Goal: Check status

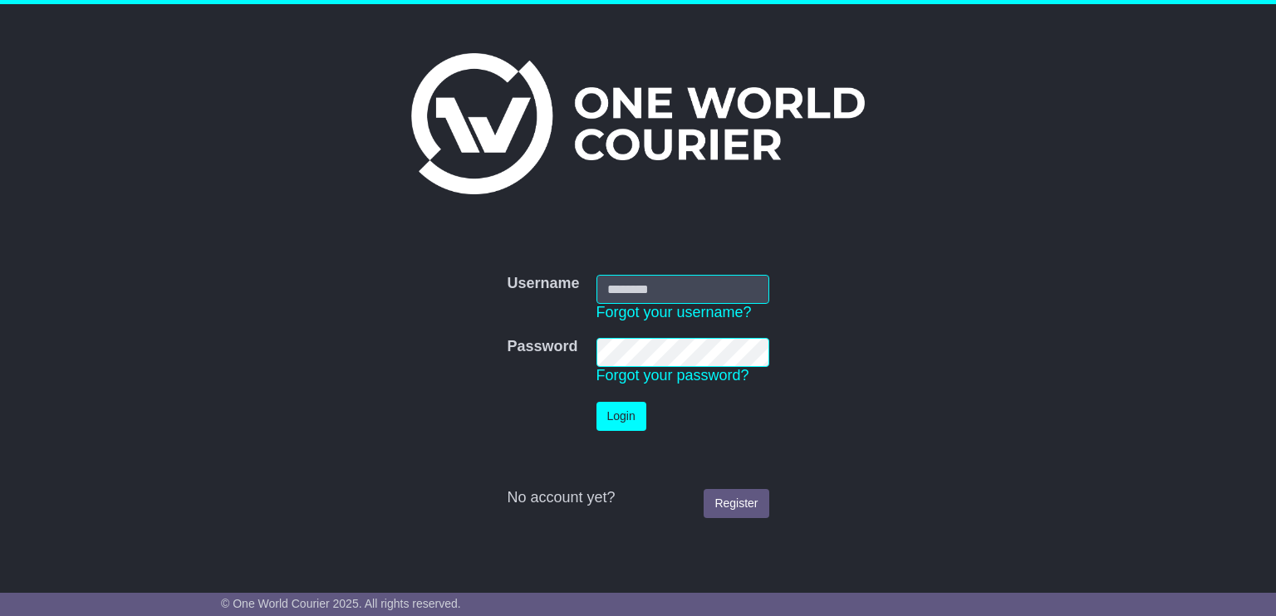
type input "**********"
click at [609, 414] on button "Login" at bounding box center [621, 416] width 50 height 29
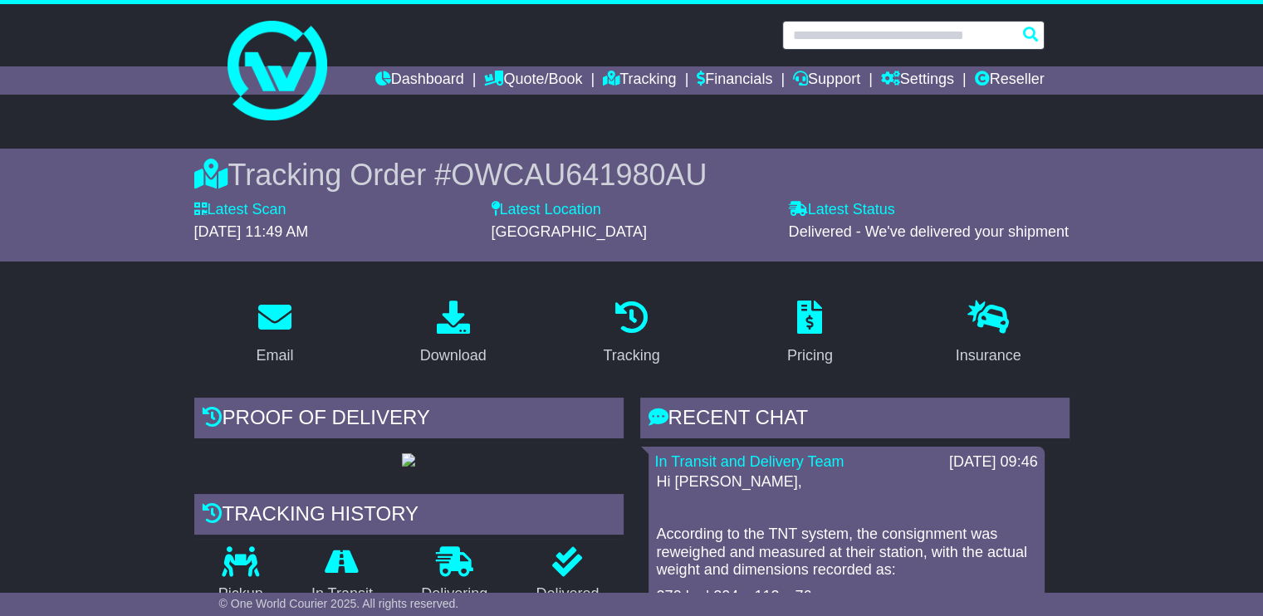
click at [875, 29] on input "text" at bounding box center [913, 35] width 262 height 29
paste input "**********"
type input "**********"
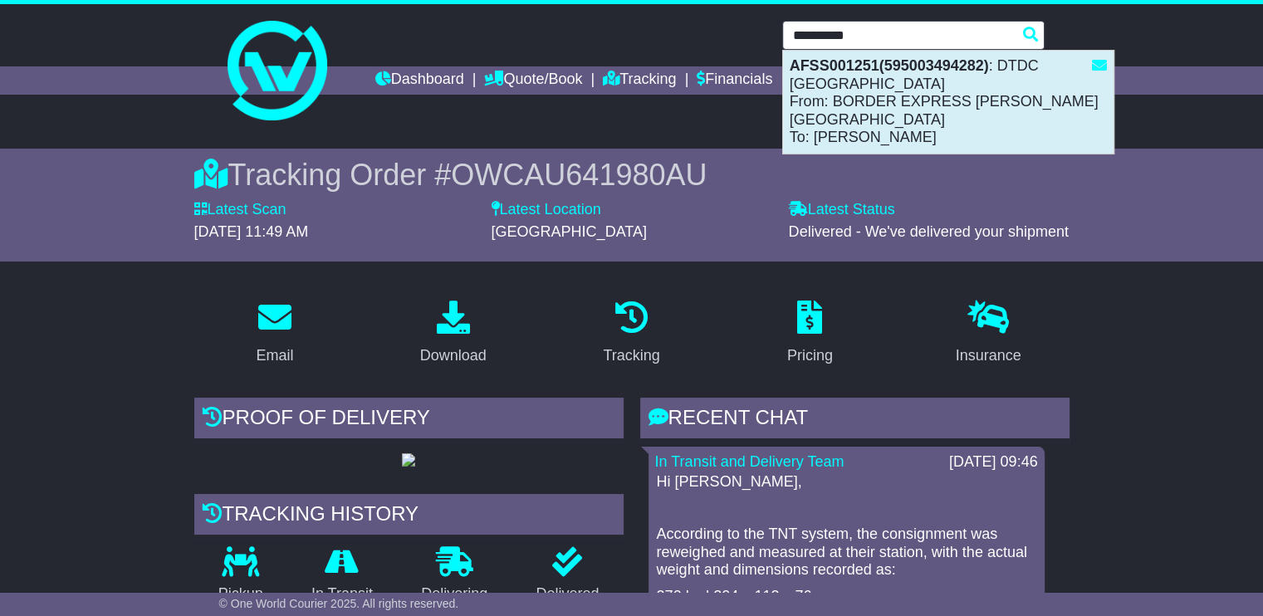
click at [897, 122] on div "AFSS001251(595003494282) : DTDC Australia From: BORDER EXPRESS GILLMAN DEPOT To…" at bounding box center [948, 102] width 331 height 103
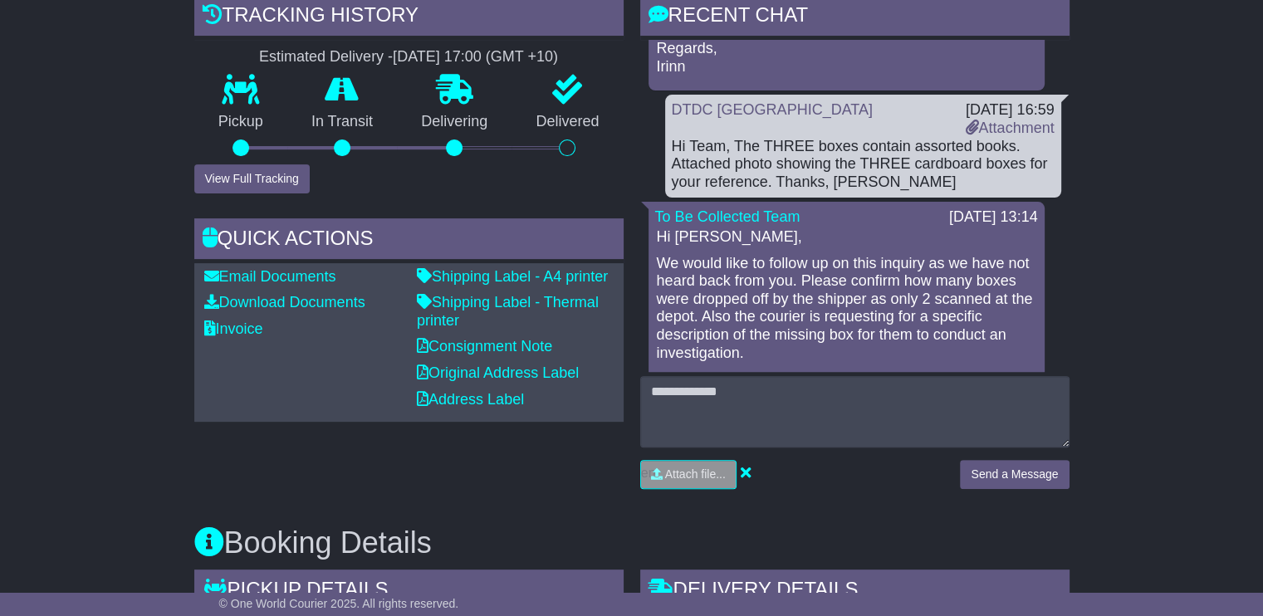
scroll to position [332, 0]
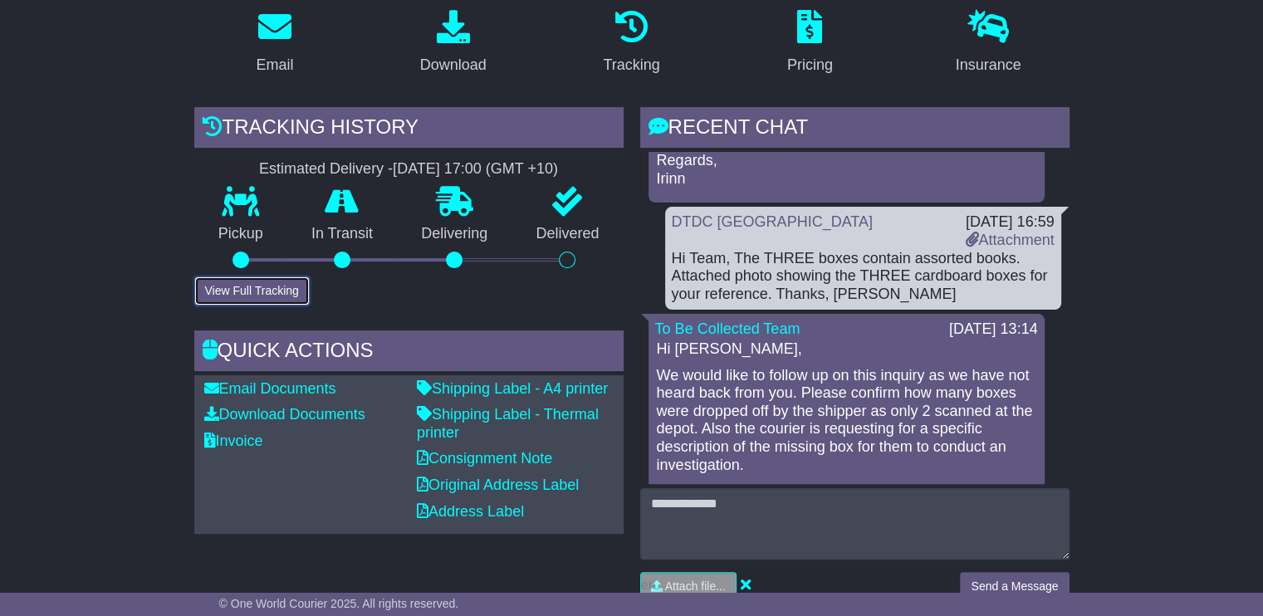
click at [269, 277] on button "View Full Tracking" at bounding box center [251, 291] width 115 height 29
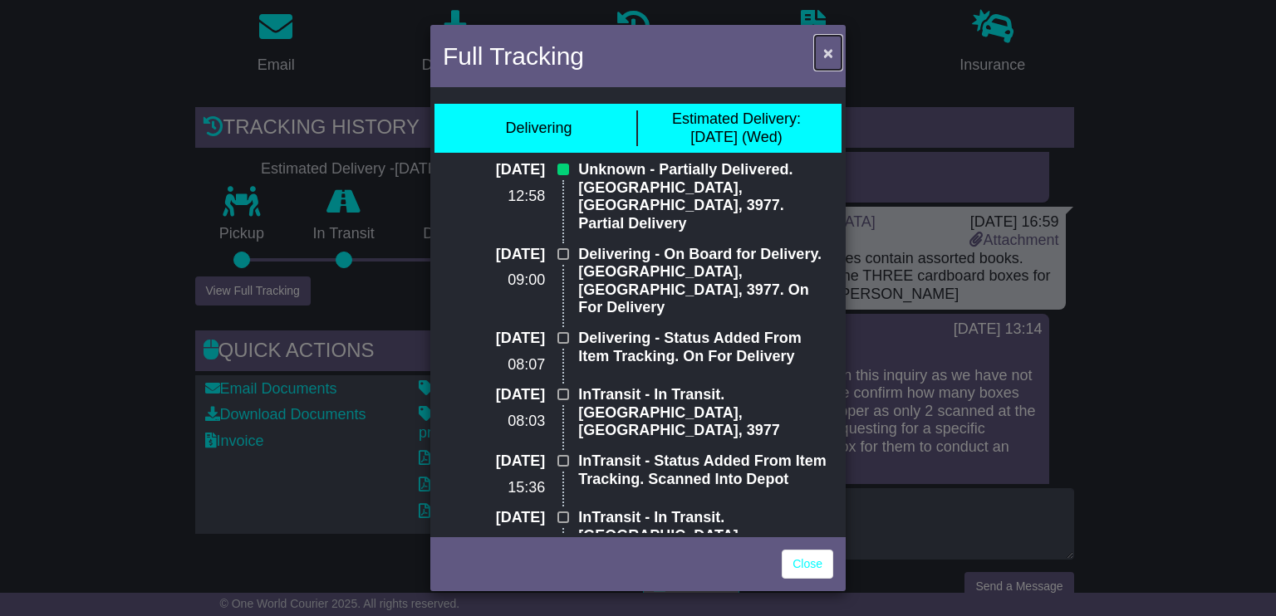
click at [831, 49] on span "×" at bounding box center [828, 52] width 10 height 19
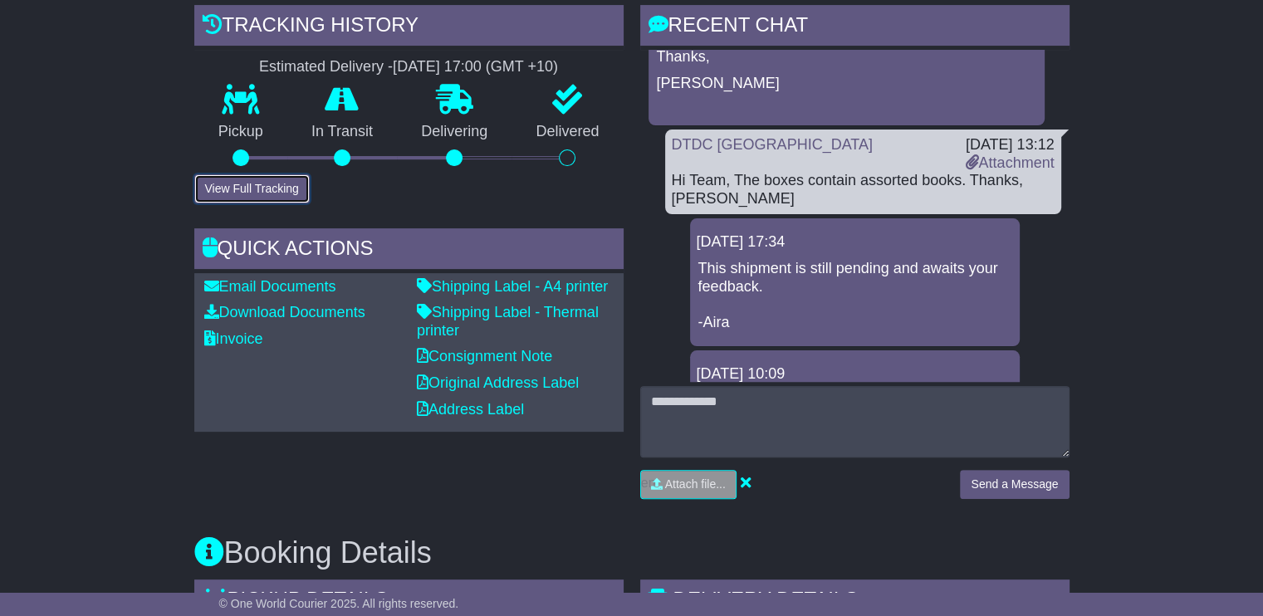
scroll to position [415, 0]
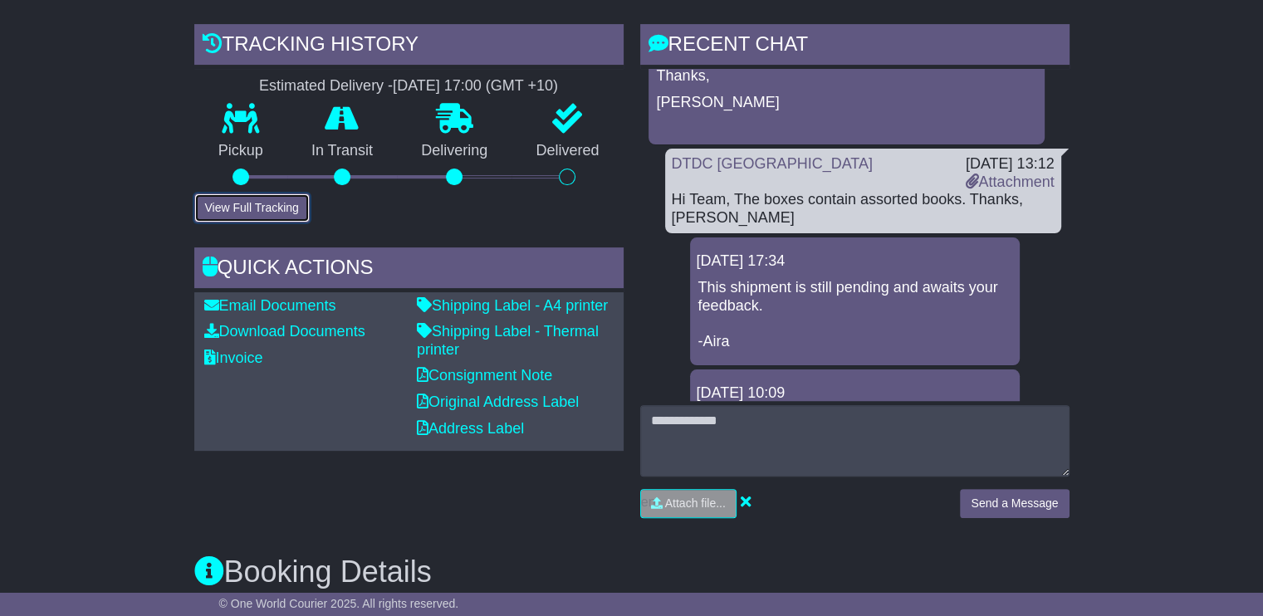
click at [268, 194] on button "View Full Tracking" at bounding box center [251, 208] width 115 height 29
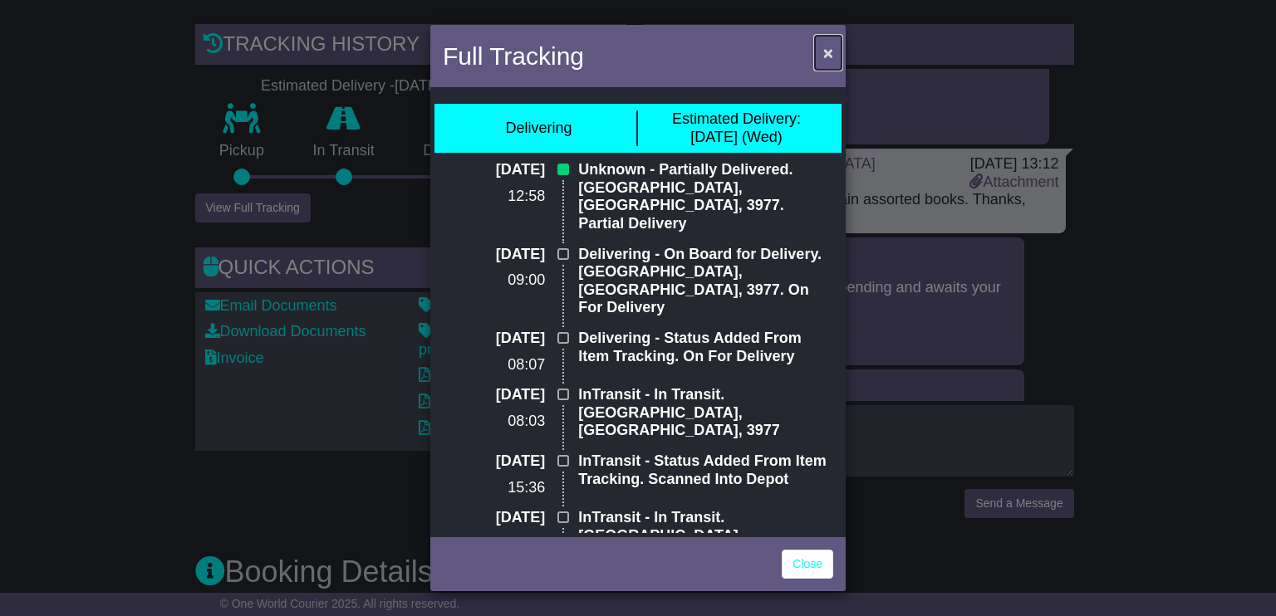
drag, startPoint x: 827, startPoint y: 62, endPoint x: 827, endPoint y: 75, distance: 12.5
click at [827, 61] on span "×" at bounding box center [828, 52] width 10 height 19
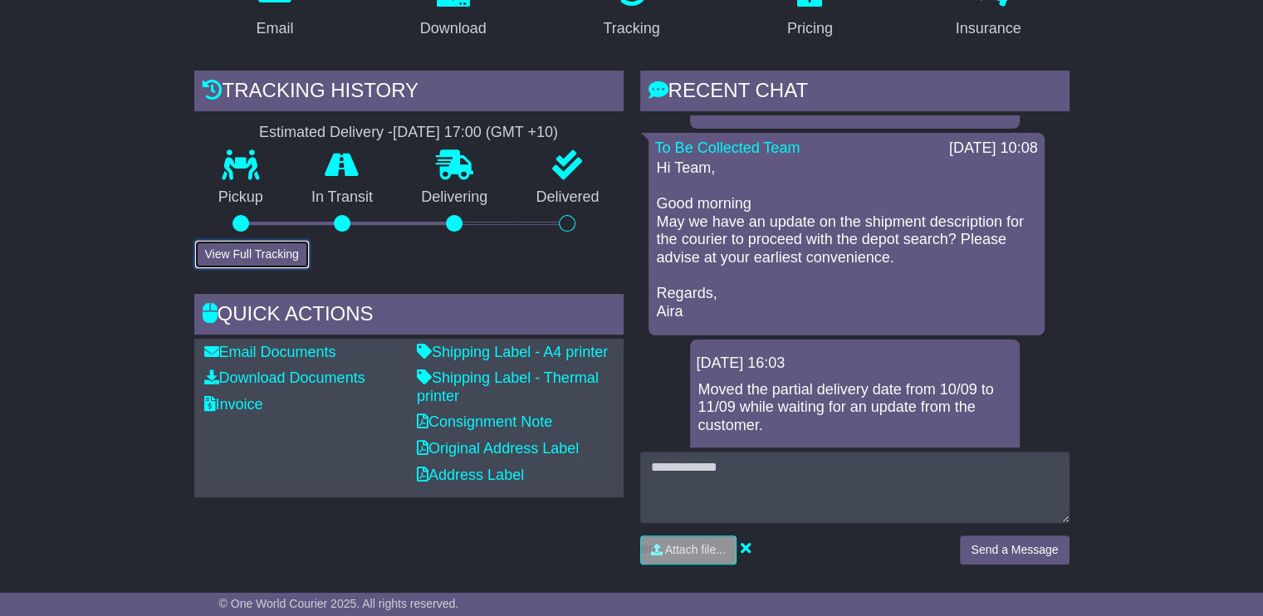
scroll to position [332, 0]
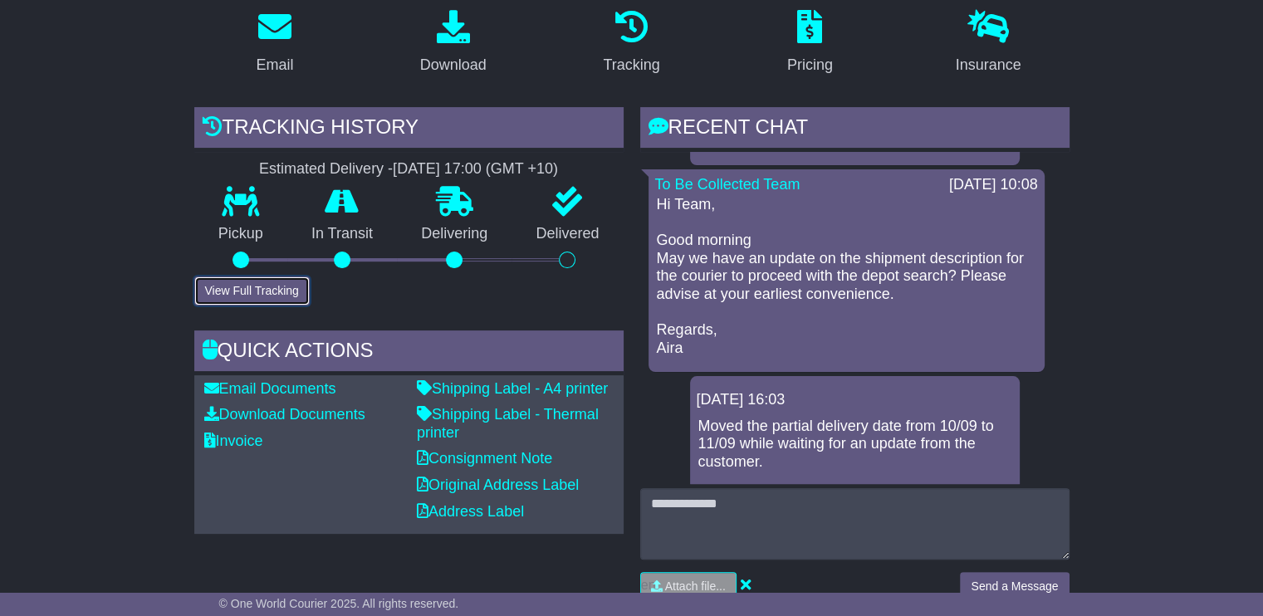
click at [240, 277] on button "View Full Tracking" at bounding box center [251, 291] width 115 height 29
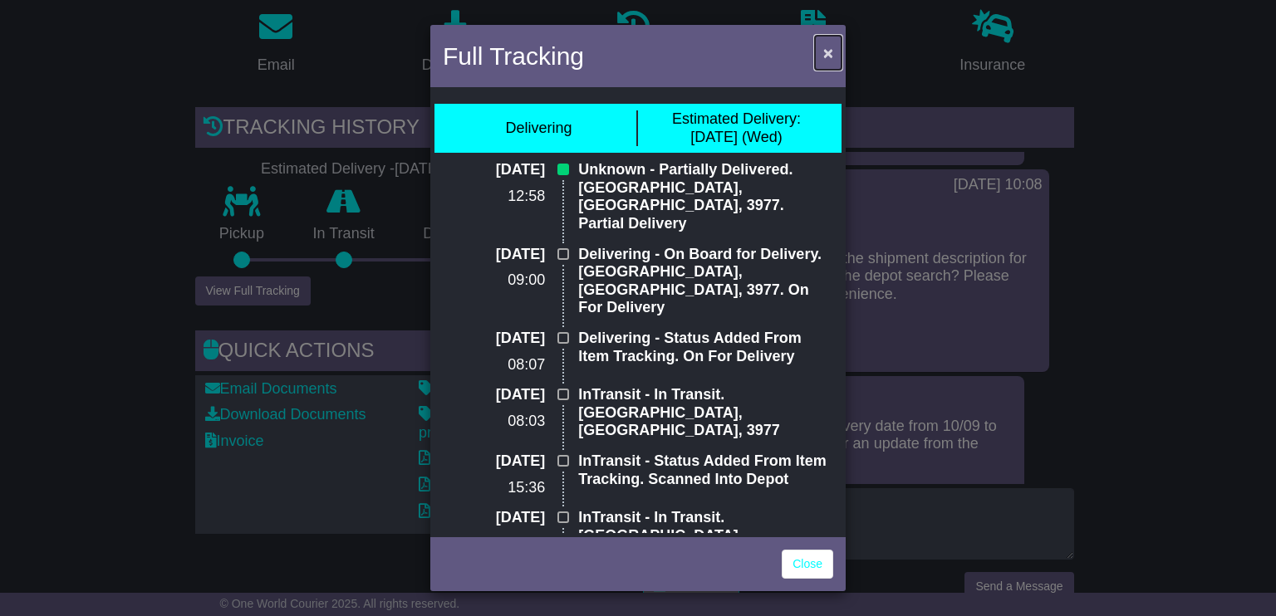
click at [831, 55] on span "×" at bounding box center [828, 52] width 10 height 19
